Goal: Task Accomplishment & Management: Use online tool/utility

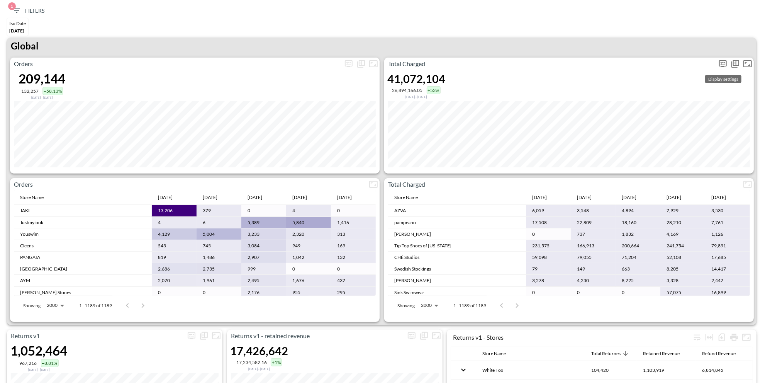
click at [723, 63] on icon "more" at bounding box center [723, 63] width 5 height 3
click at [673, 117] on body "BI.P.EYE, Interactive Analytics Dashboards 1 Filters Iso Date [DATE] Returns v2…" at bounding box center [382, 191] width 765 height 383
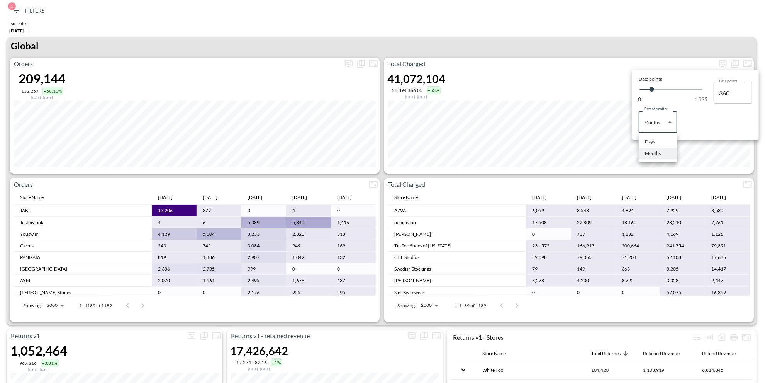
click at [658, 137] on li "Days" at bounding box center [658, 142] width 39 height 12
type input "Days"
click at [554, 39] on div at bounding box center [382, 191] width 765 height 383
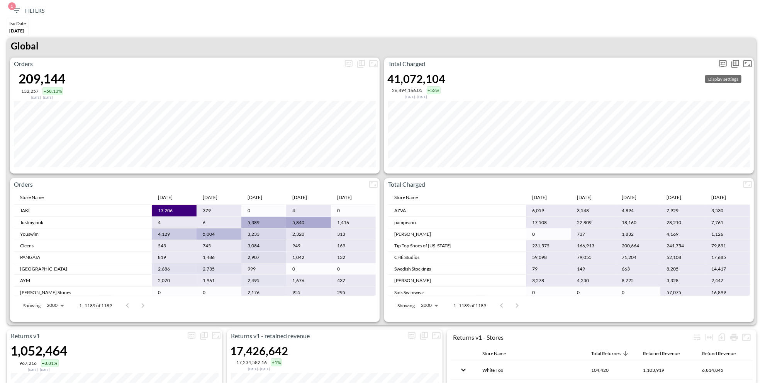
click at [721, 62] on icon "more" at bounding box center [723, 63] width 5 height 3
click at [661, 124] on body "BI.P.EYE, Interactive Analytics Dashboards 1 Filters Iso Date [DATE] Returns v2…" at bounding box center [382, 191] width 765 height 383
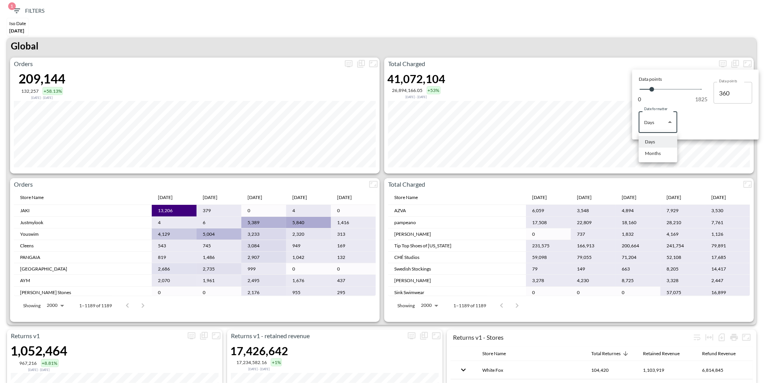
click at [656, 154] on div "Months" at bounding box center [653, 153] width 16 height 7
type input "Months"
click at [530, 18] on div at bounding box center [382, 191] width 765 height 383
